Goal: Find contact information: Find contact information

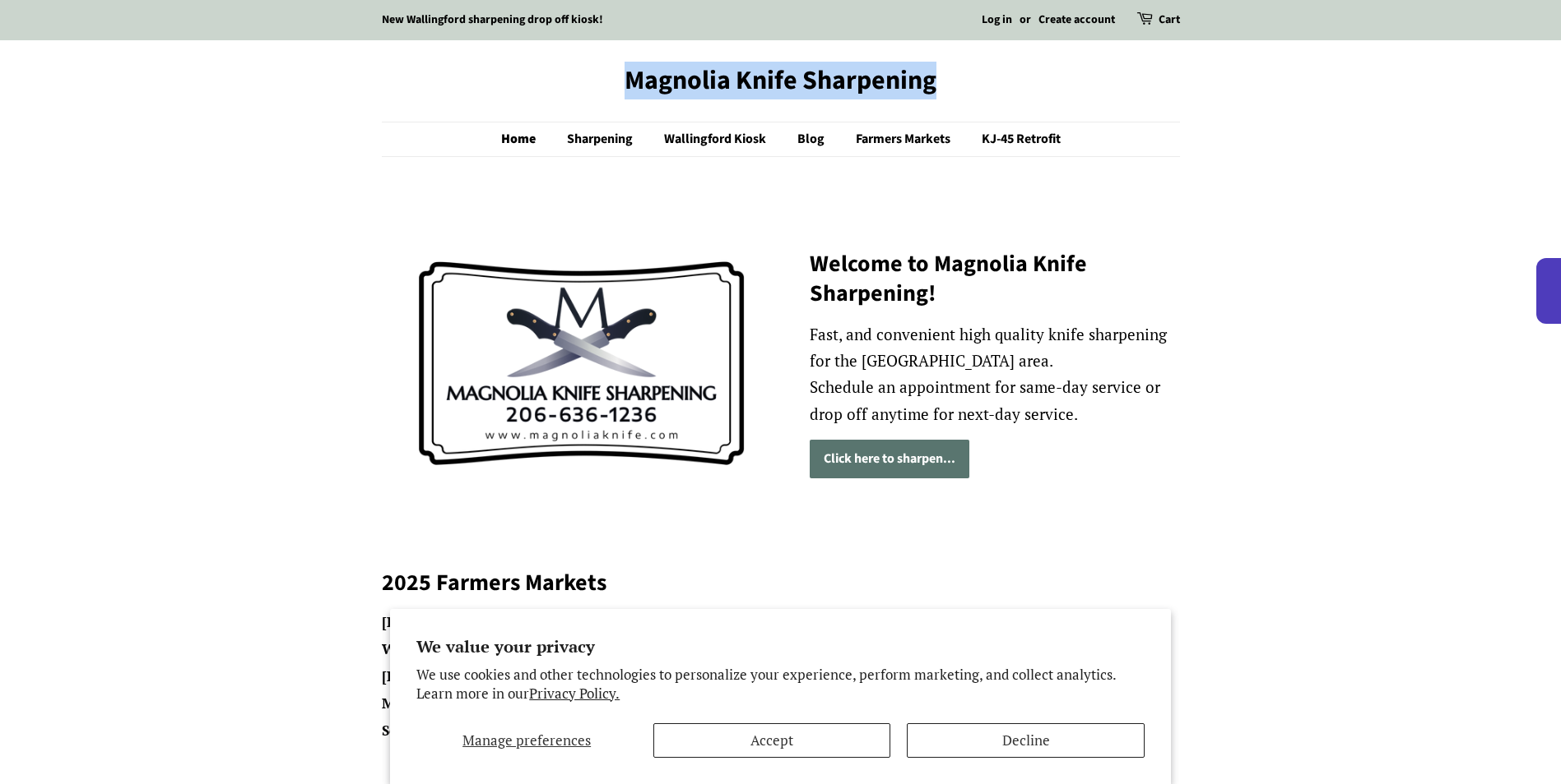
drag, startPoint x: 588, startPoint y: 54, endPoint x: 987, endPoint y: 69, distance: 399.3
click at [987, 69] on header "Magnolia Knife Sharpening Home Sharpening Wallingford Kiosk Blog Farmers Market…" at bounding box center [780, 110] width 1561 height 142
copy link "Magnolia Knife Sharpening"
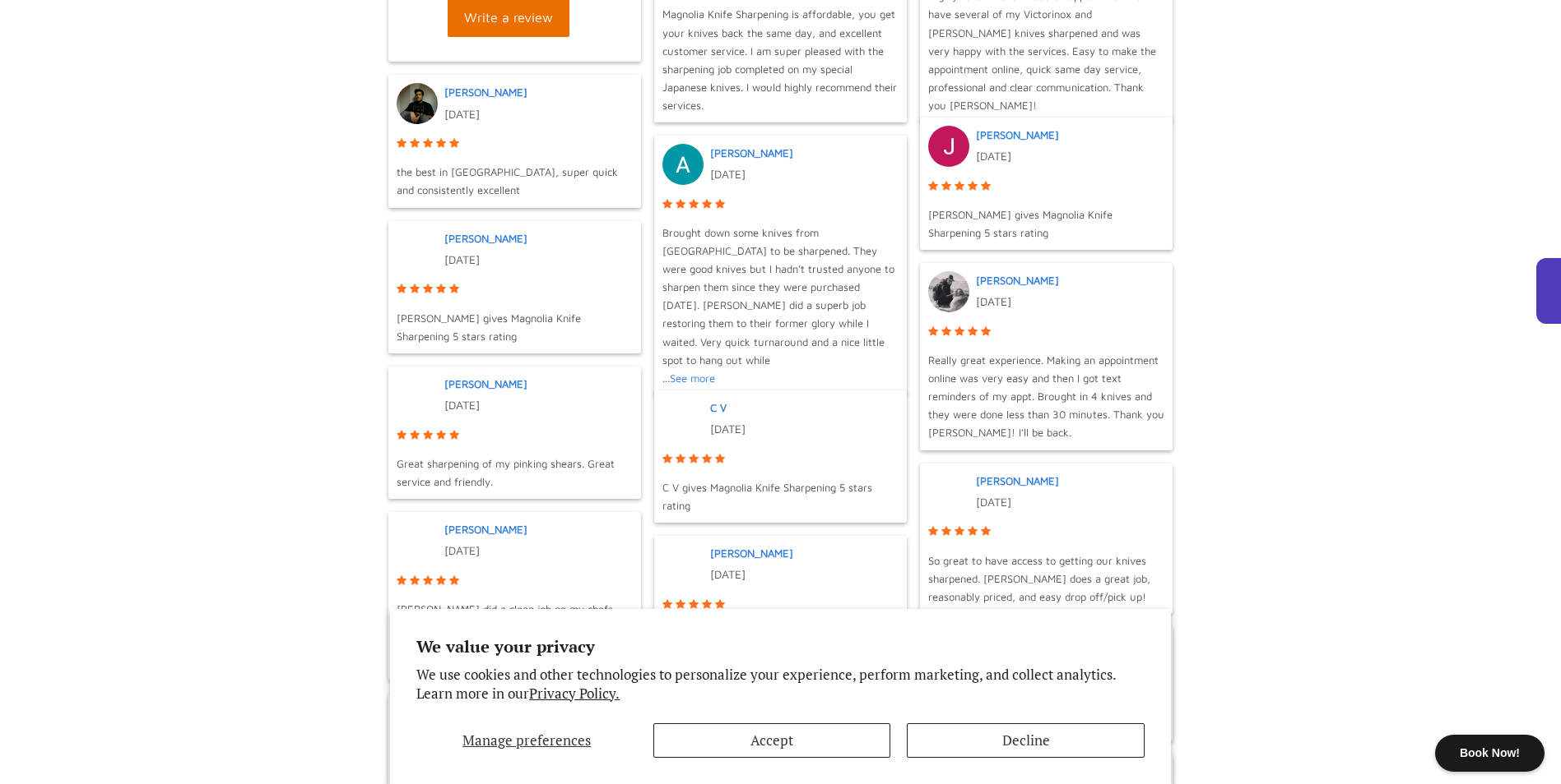
scroll to position [1190, 0]
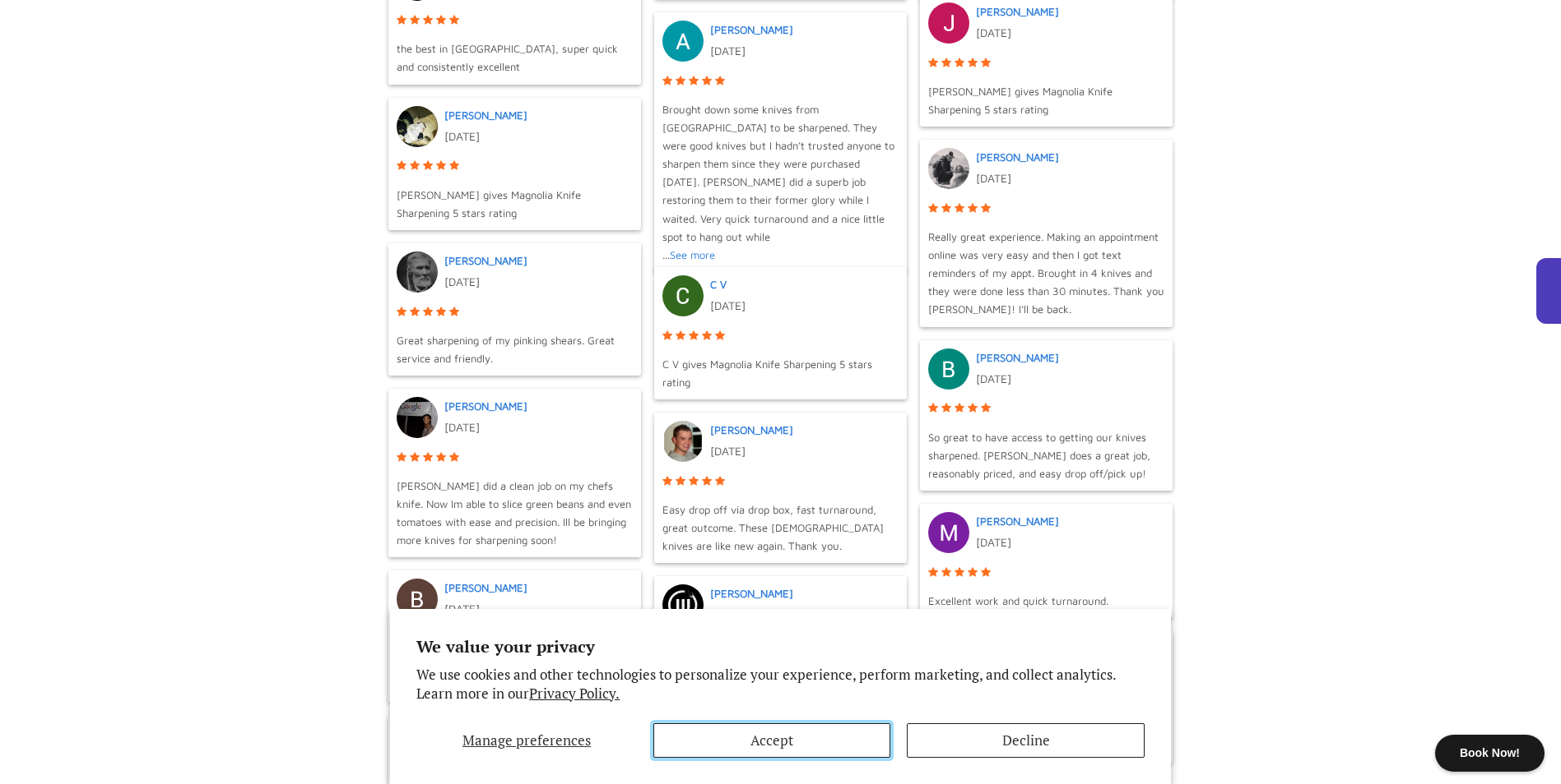
click at [807, 755] on button "Accept" at bounding box center [771, 741] width 237 height 35
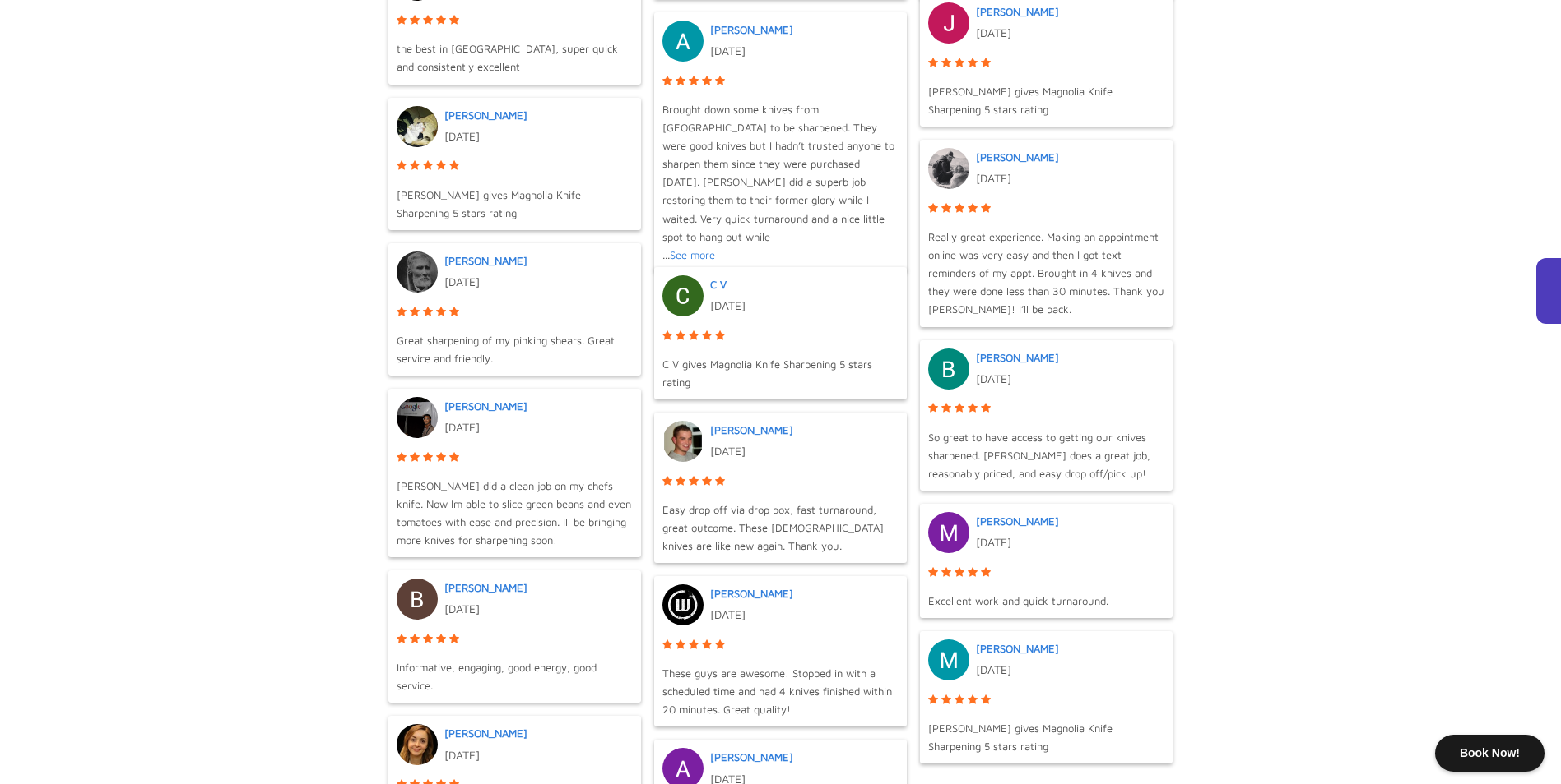
drag, startPoint x: 787, startPoint y: 739, endPoint x: 793, endPoint y: 618, distance: 121.1
click at [793, 618] on div "4.9      Google Overall Rating Magnolia Knife Sharpening 154 Reviews Write…" at bounding box center [781, 251] width 798 height 1256
drag, startPoint x: 793, startPoint y: 618, endPoint x: 1297, endPoint y: 437, distance: 535.5
click at [1297, 437] on body "Book Now! We value your privacy We use cookies and other technologies to person…" at bounding box center [780, 118] width 1561 height 2617
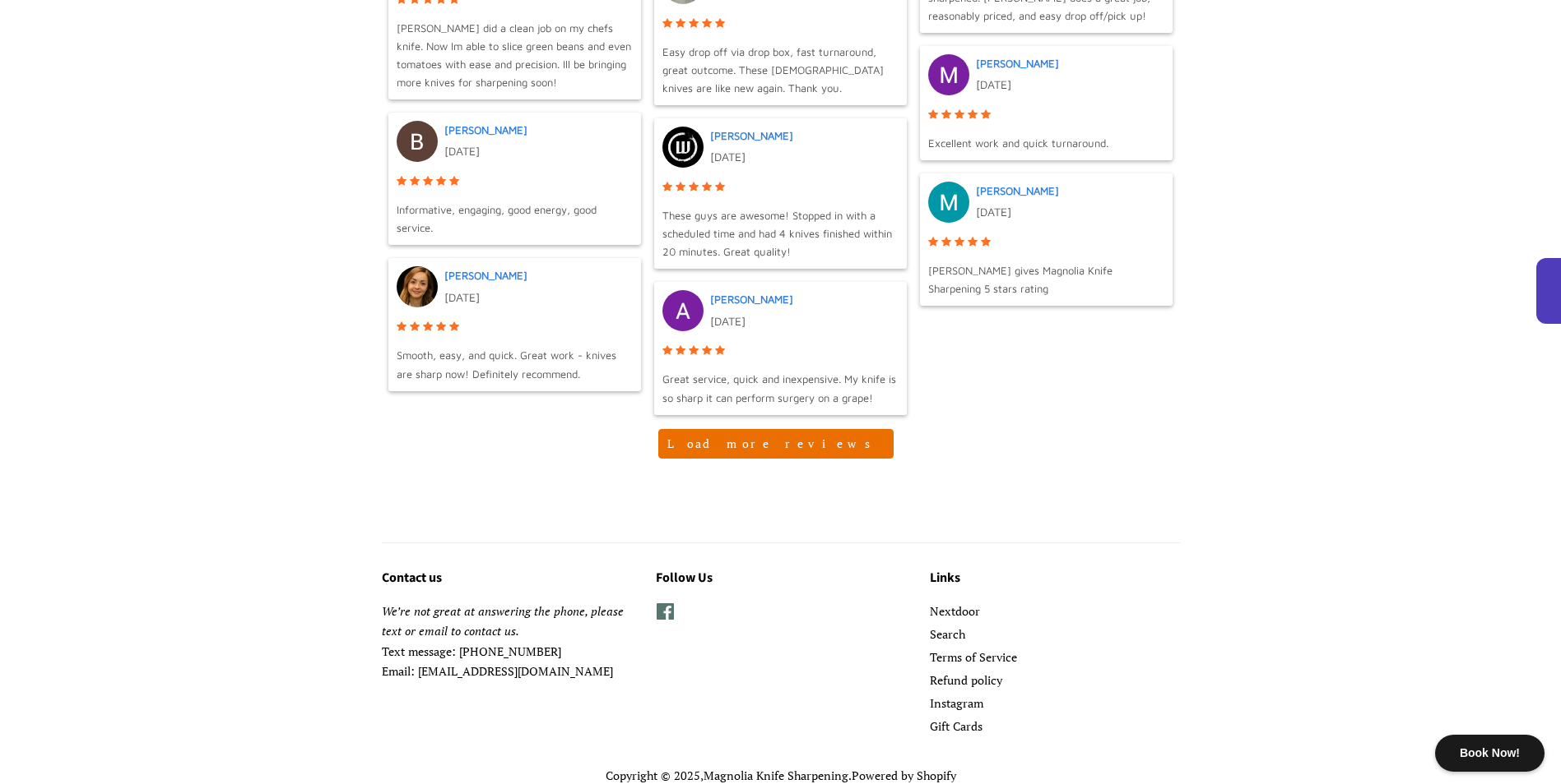
scroll to position [1707, 0]
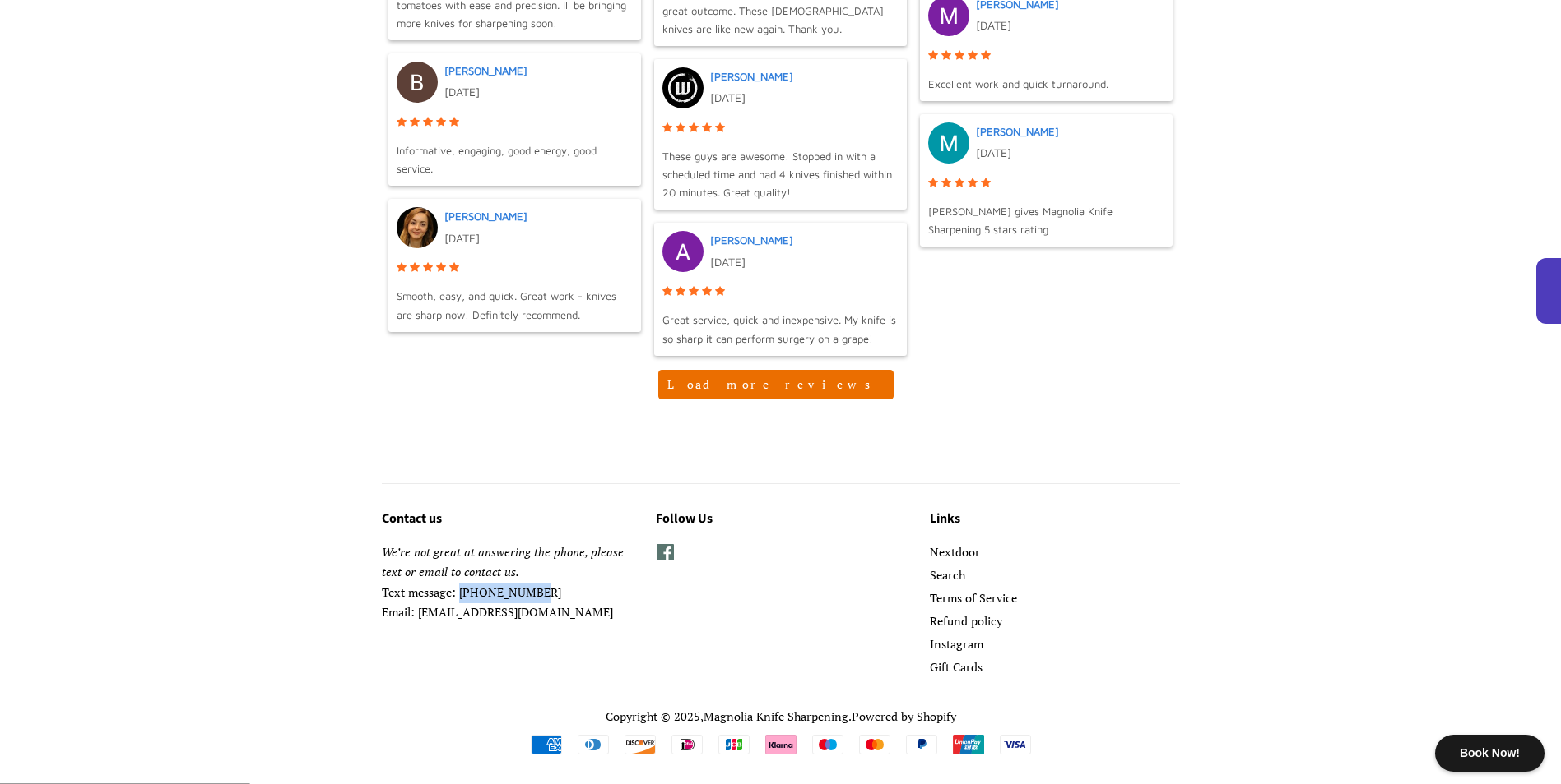
drag, startPoint x: 553, startPoint y: 595, endPoint x: 459, endPoint y: 591, distance: 94.1
click at [459, 591] on p "We’re not great at answering the phone, please text or email to contact us. Tex…" at bounding box center [506, 582] width 250 height 81
copy p "[PHONE_NUMBER]"
click at [668, 554] on span at bounding box center [665, 552] width 19 height 20
